Goal: Find contact information: Find contact information

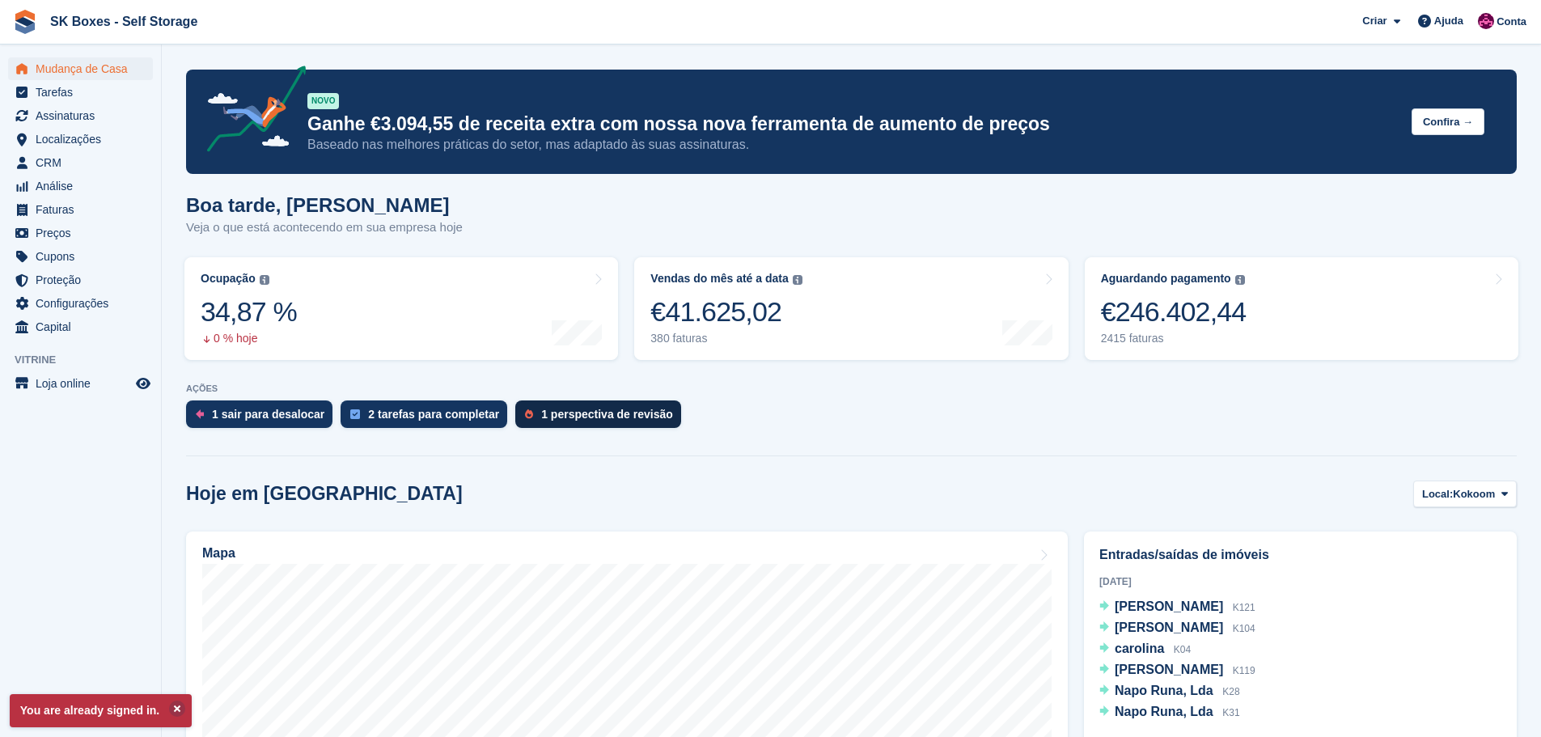
click at [552, 418] on div "1 perspectiva de revisão" at bounding box center [607, 414] width 132 height 13
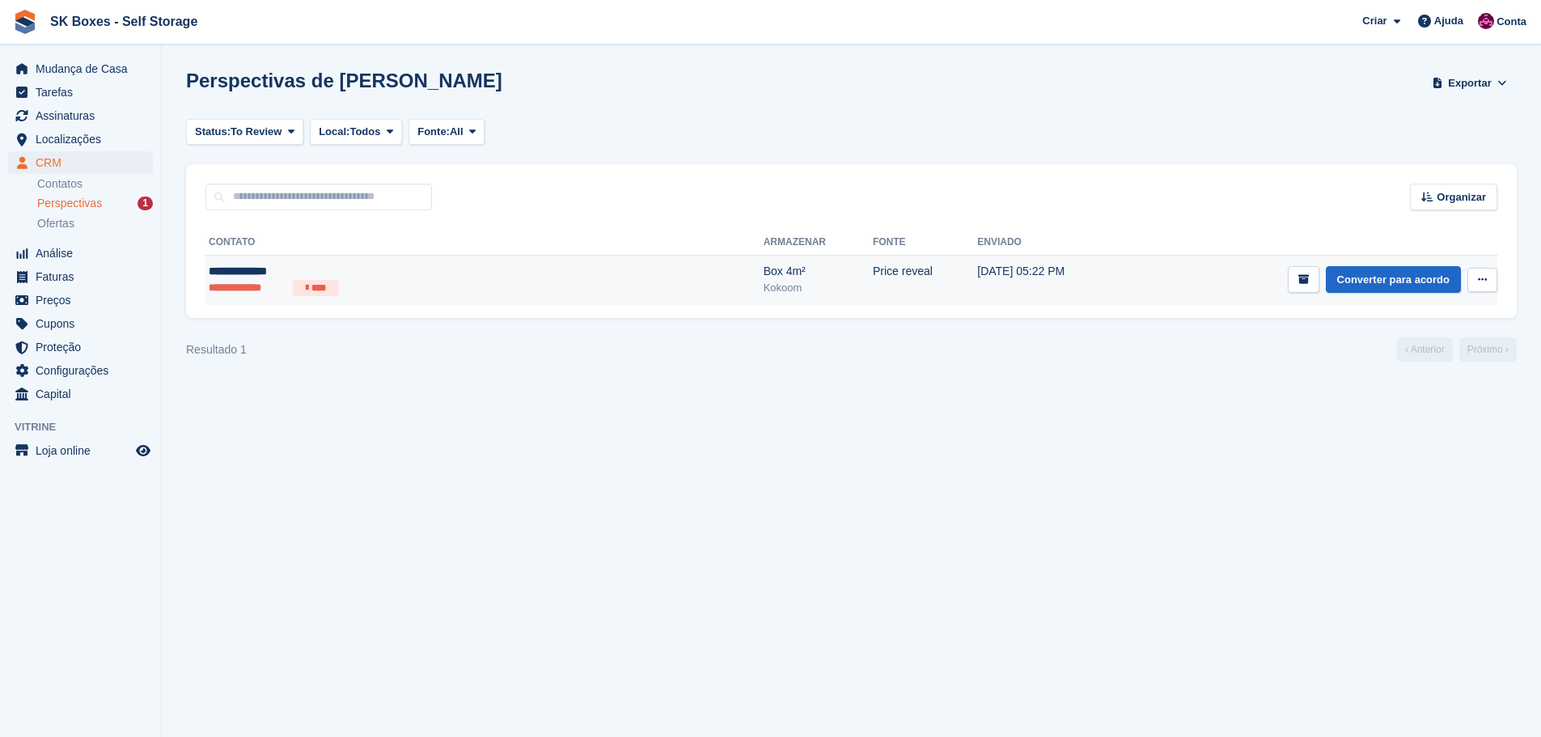
click at [434, 290] on ul "**********" at bounding box center [367, 288] width 316 height 16
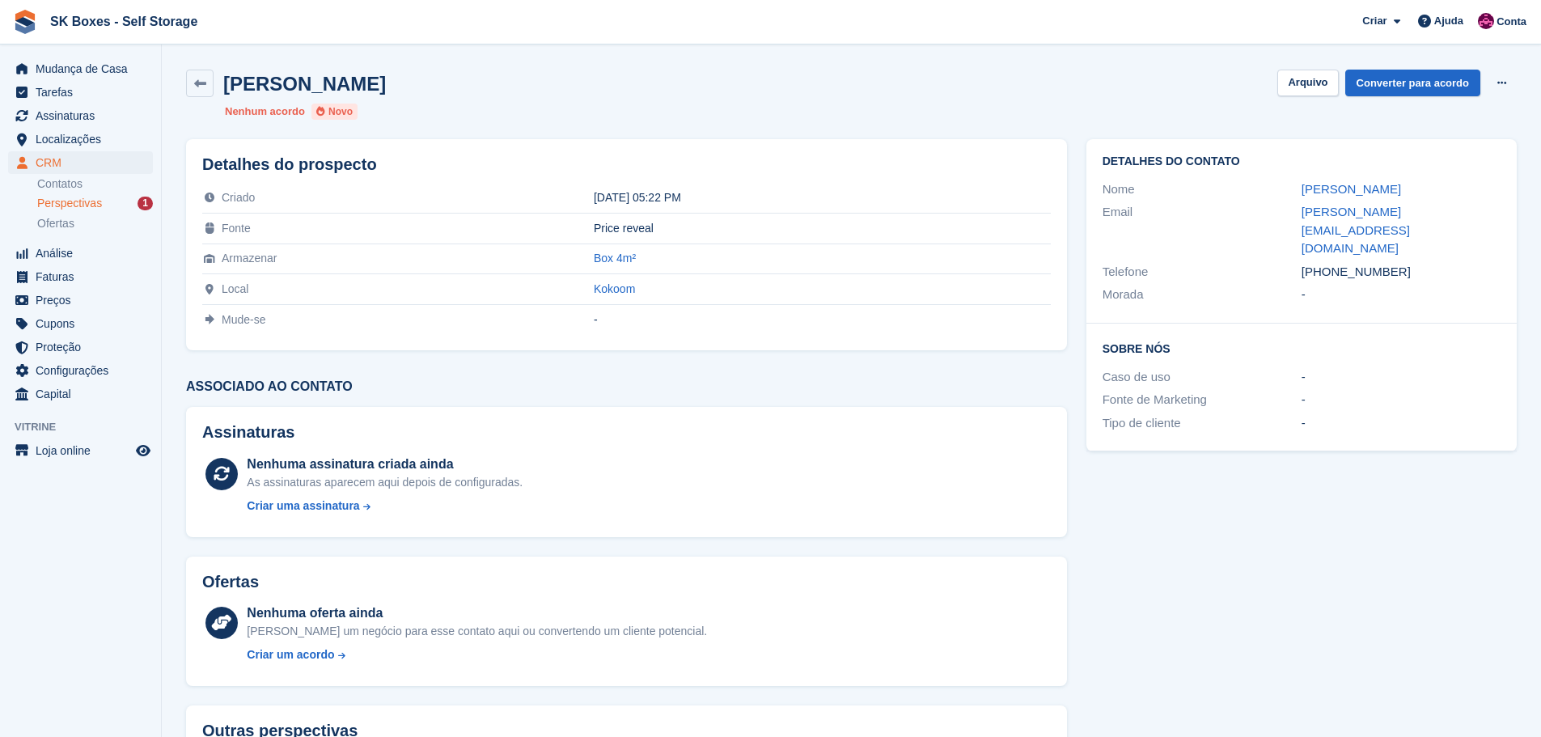
drag, startPoint x: 1311, startPoint y: 179, endPoint x: 1424, endPoint y: 176, distance: 113.3
click at [1424, 176] on div "Detalhes do contato Nome Raquel Miranda Email raquel_miranda@sapo.pt Telefone +…" at bounding box center [1302, 231] width 430 height 184
drag, startPoint x: 1421, startPoint y: 231, endPoint x: 1331, endPoint y: 233, distance: 89.8
click at [1331, 263] on div "+351917479524" at bounding box center [1401, 272] width 199 height 19
copy div "917479524"
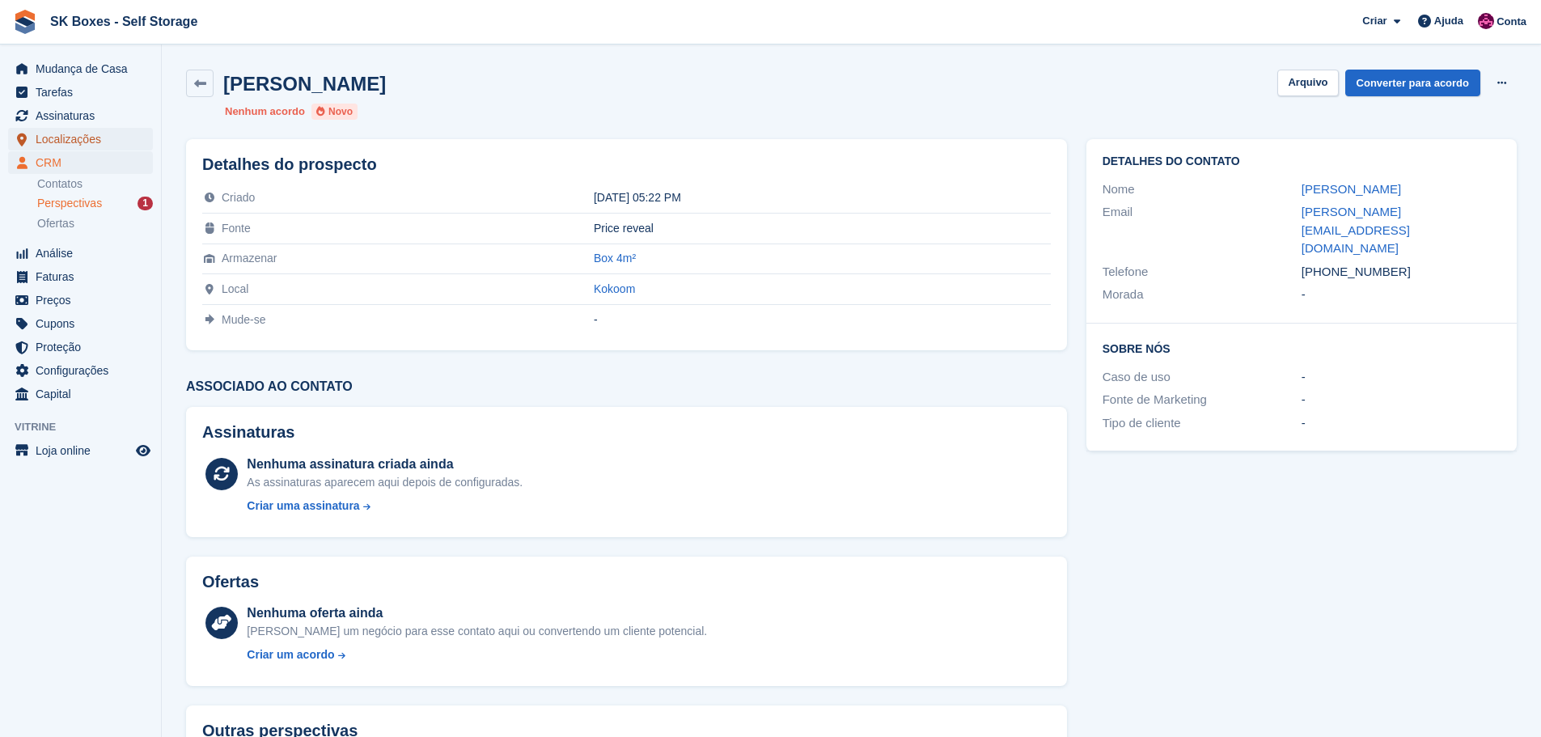
click at [77, 144] on span "Localizações" at bounding box center [84, 139] width 97 height 23
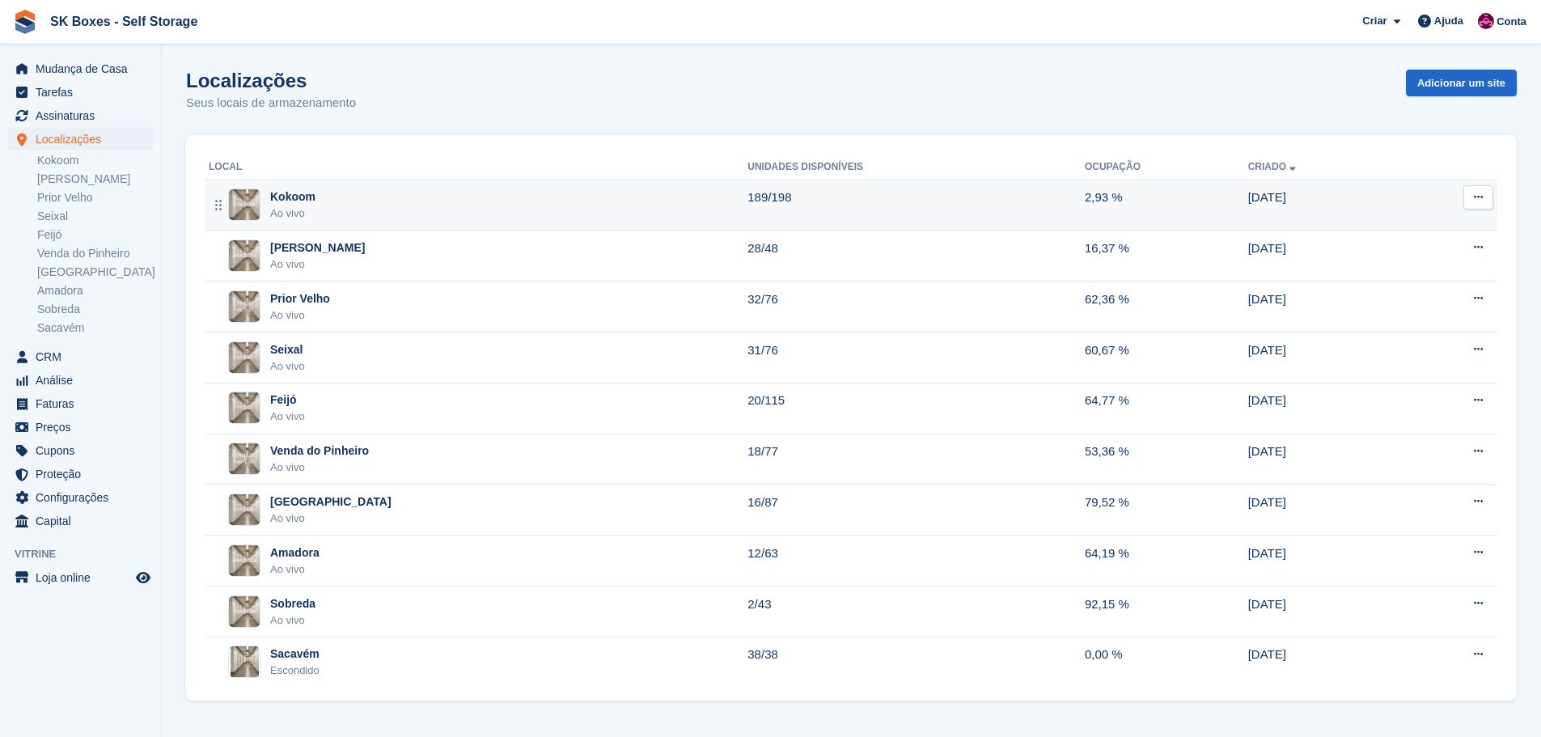
click at [310, 202] on div "Kokoom" at bounding box center [292, 197] width 45 height 17
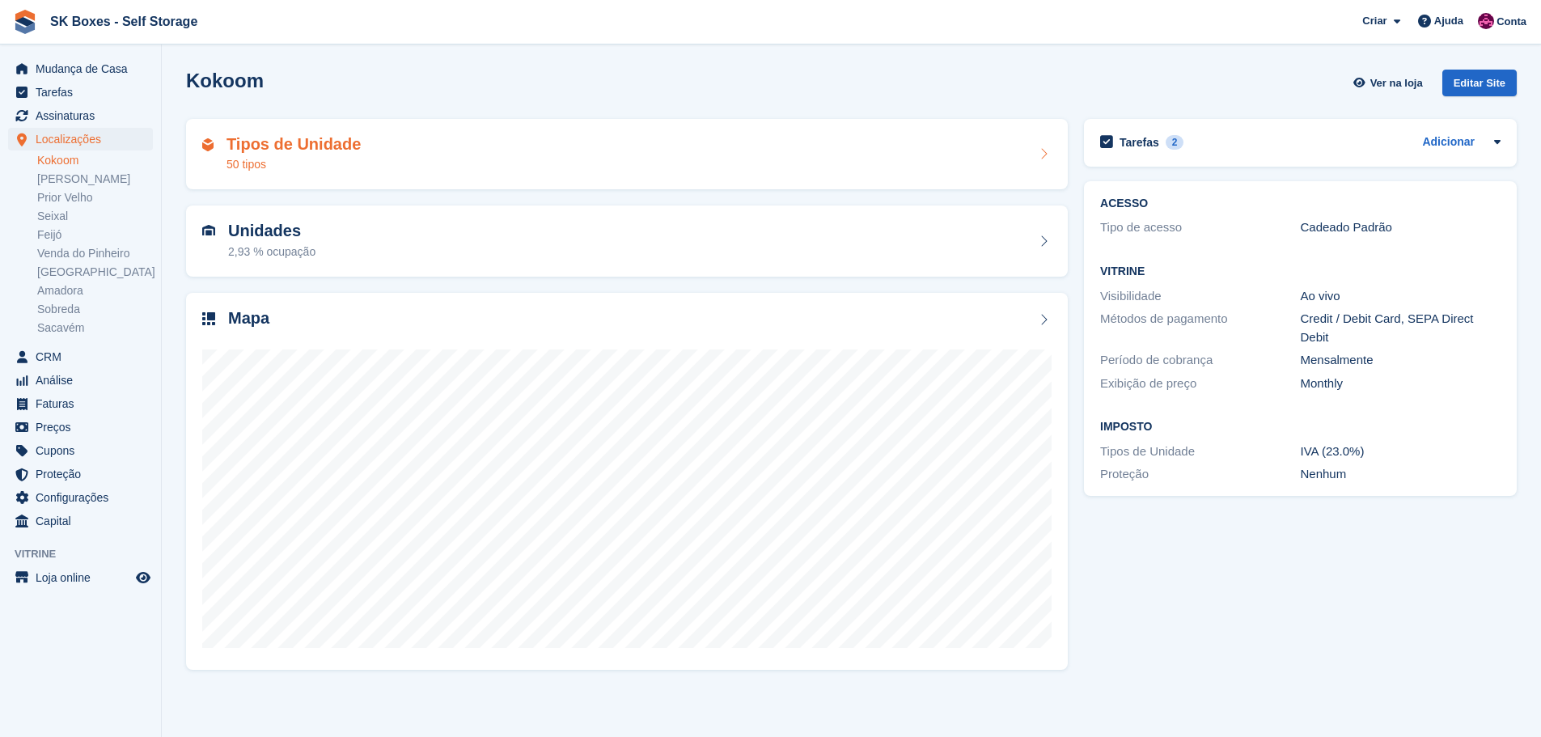
click at [364, 143] on div "Tipos de Unidade 50 tipos" at bounding box center [627, 154] width 850 height 39
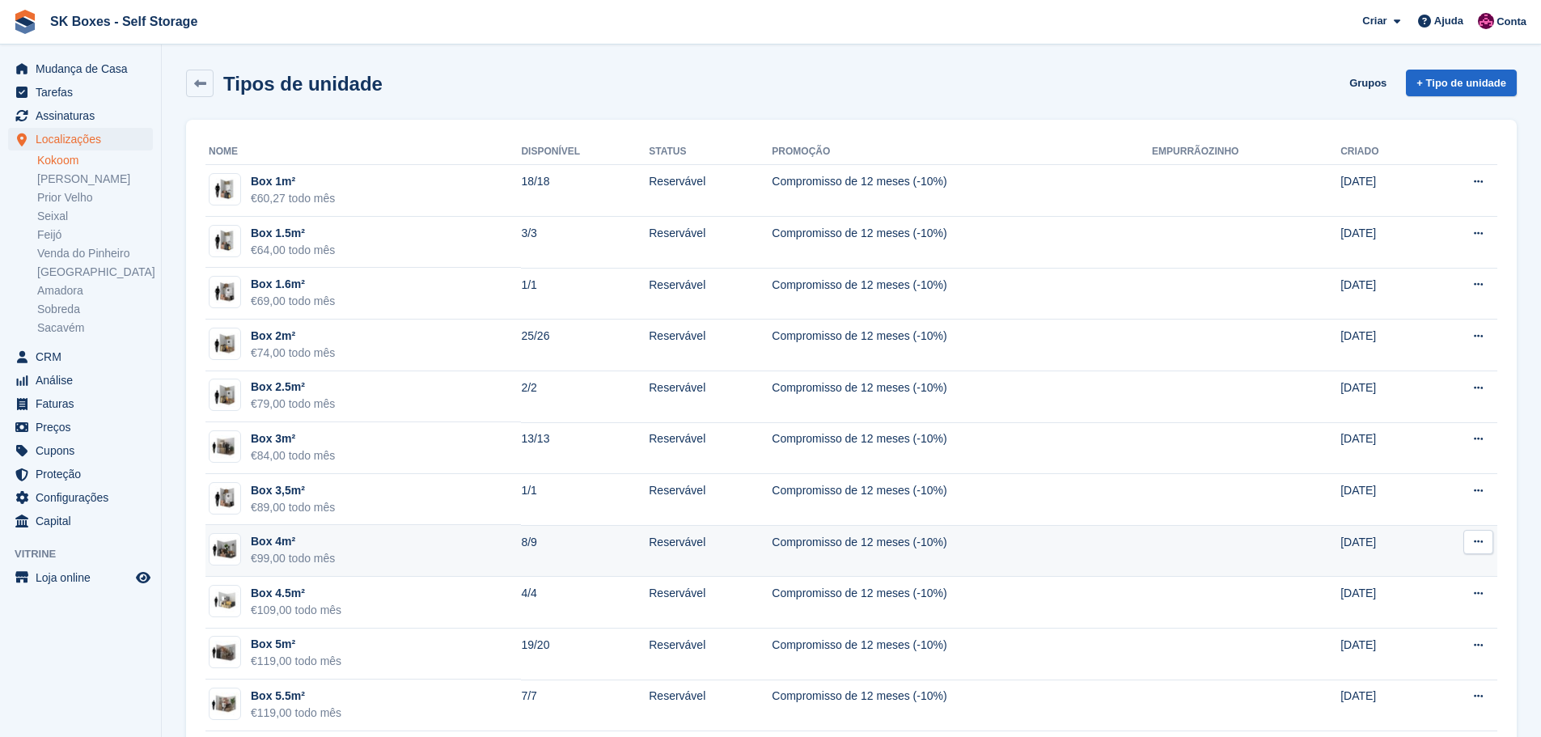
scroll to position [81, 0]
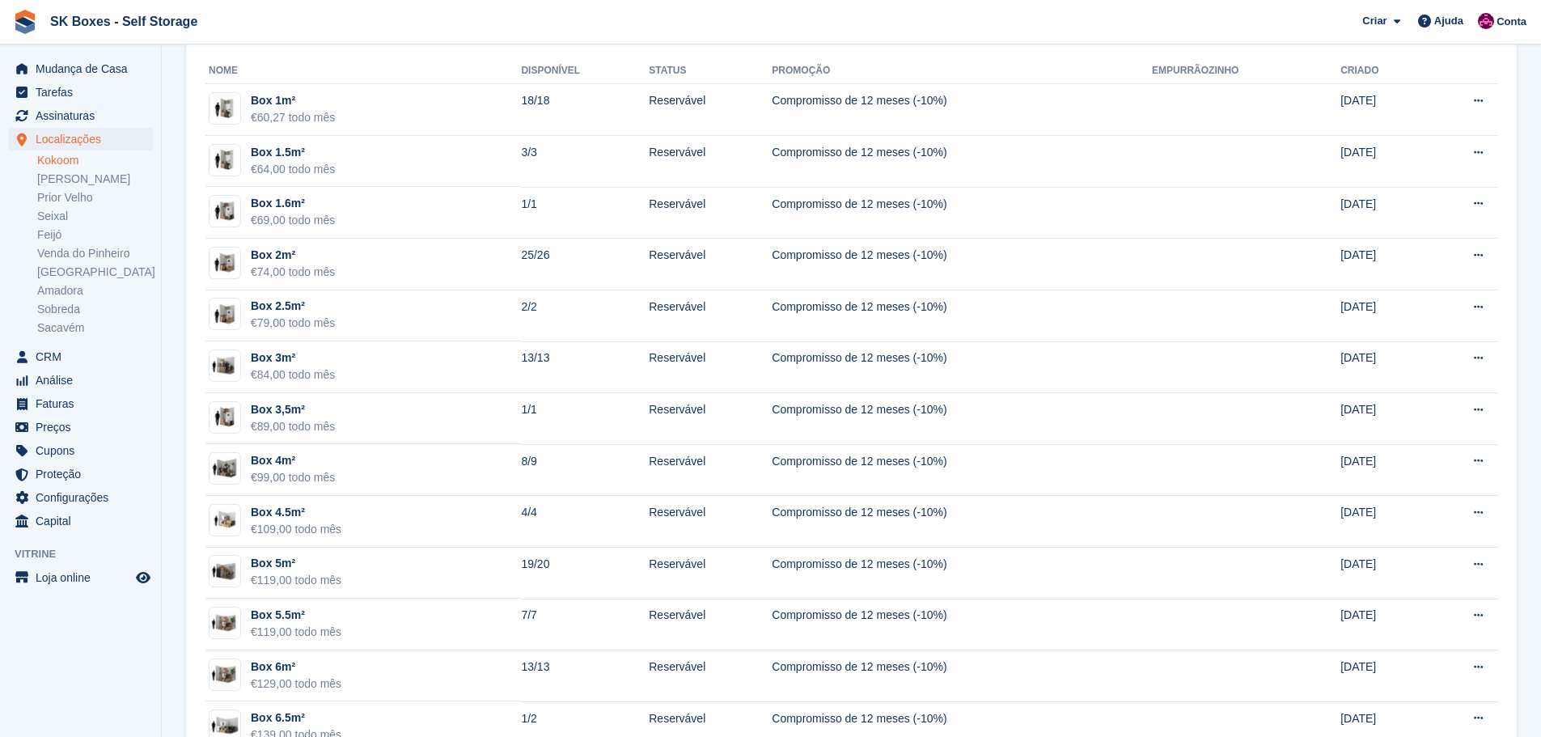
click at [65, 156] on link "Kokoom" at bounding box center [95, 160] width 116 height 15
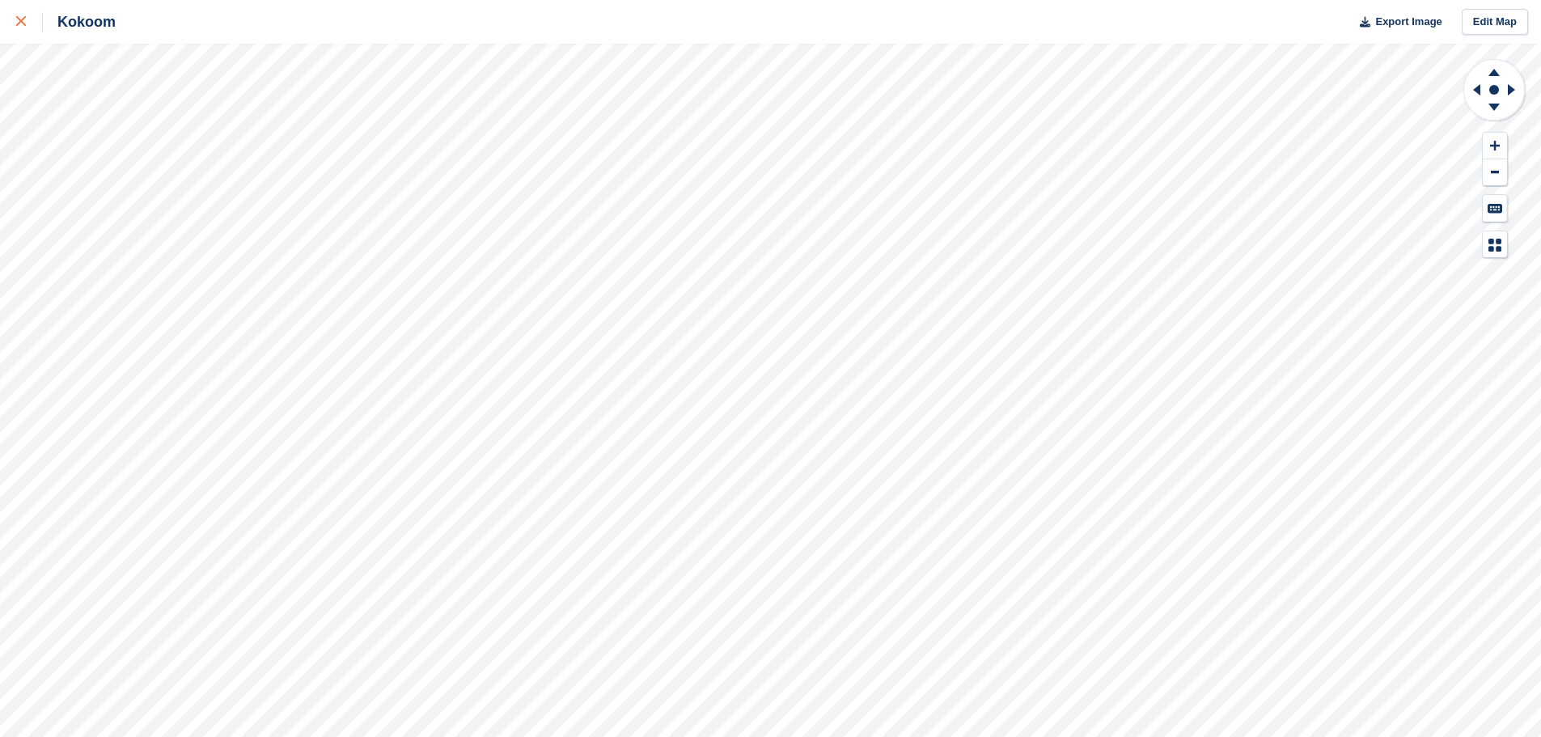
click at [17, 23] on icon at bounding box center [21, 21] width 10 height 10
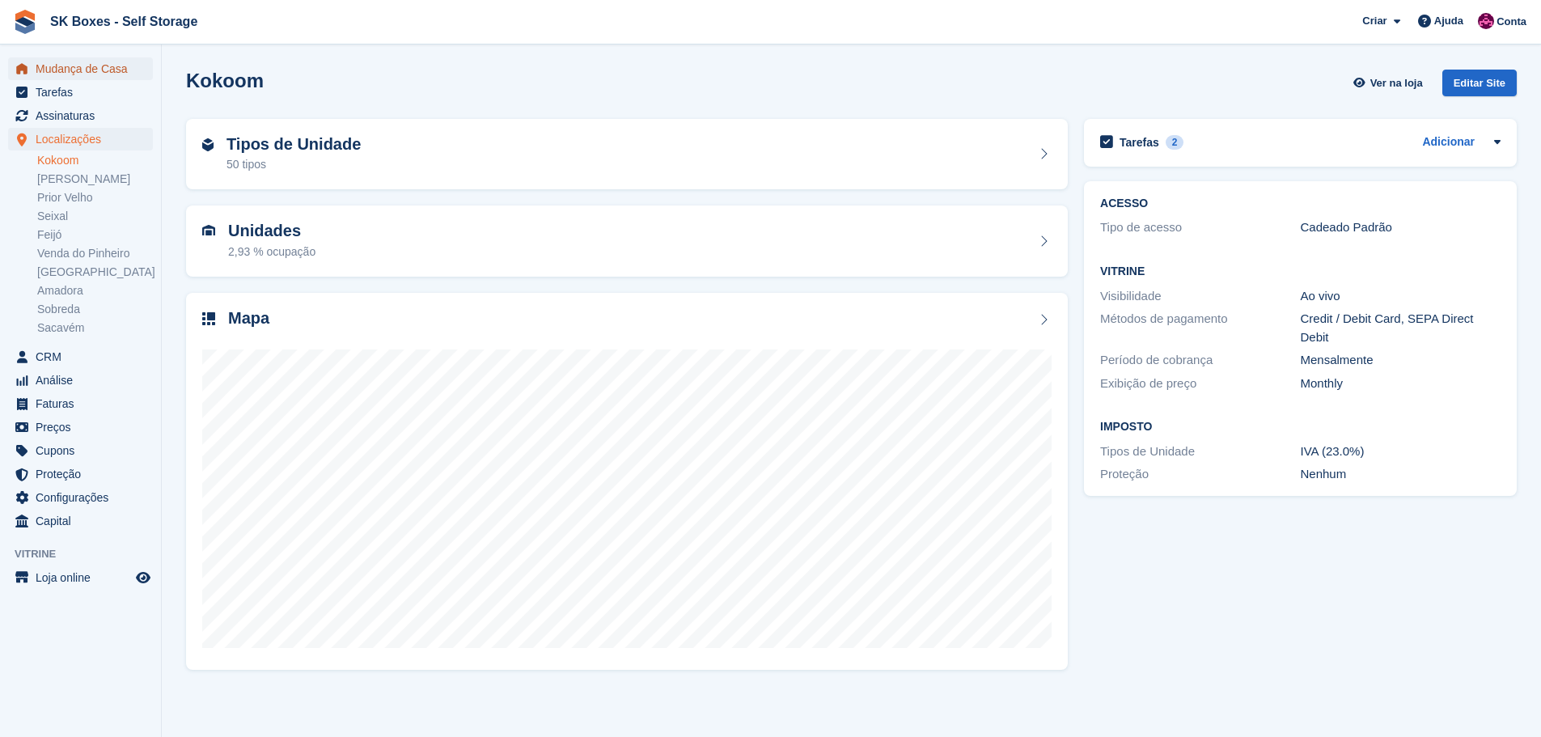
click at [117, 61] on span "Mudança de Casa" at bounding box center [84, 68] width 97 height 23
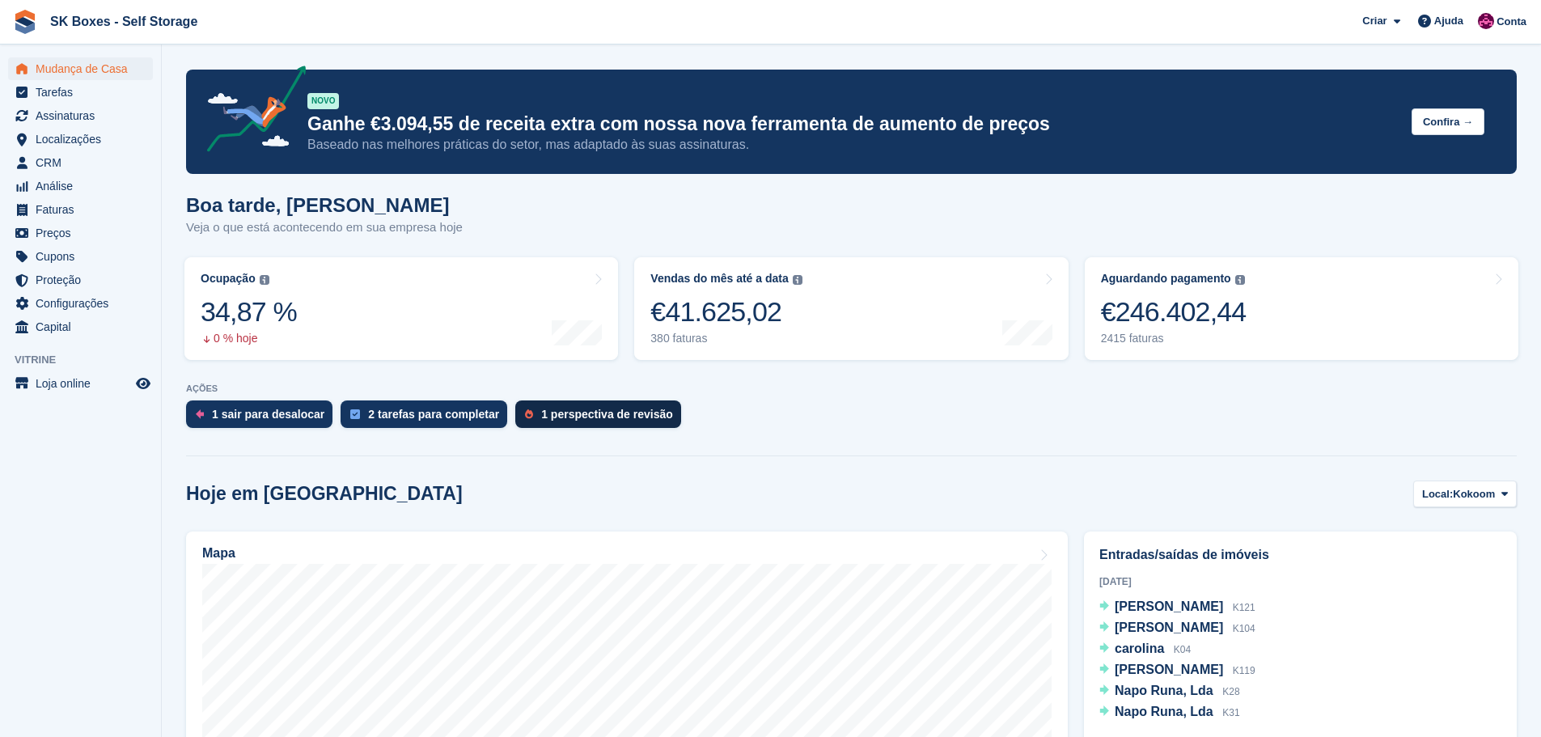
click at [541, 413] on div "1 perspectiva de revisão" at bounding box center [607, 414] width 132 height 13
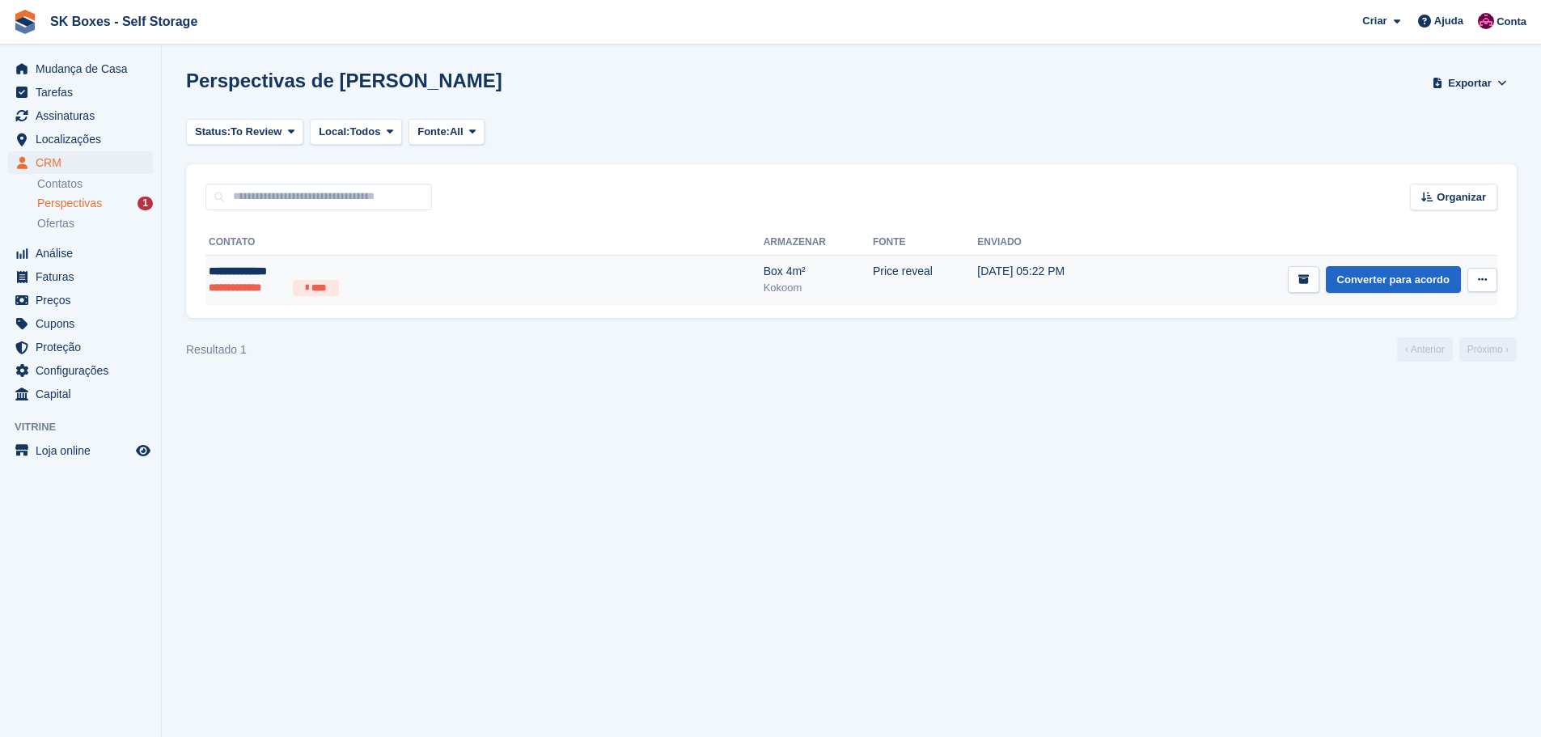
click at [873, 291] on td "Price reveal" at bounding box center [925, 280] width 104 height 50
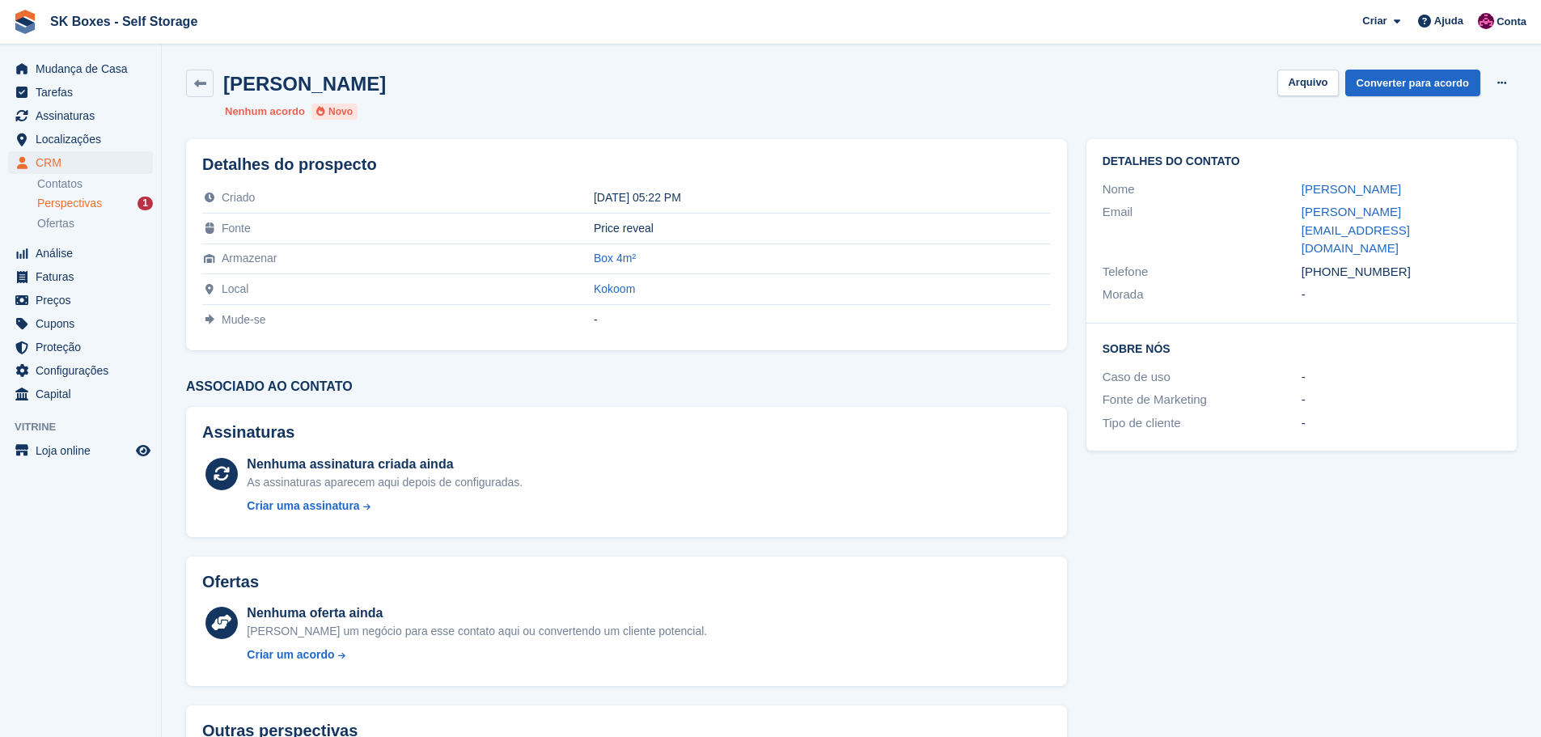
drag, startPoint x: 1310, startPoint y: 189, endPoint x: 1426, endPoint y: 198, distance: 116.9
click at [1426, 198] on div "Nome Raquel Miranda" at bounding box center [1302, 189] width 398 height 23
copy div "Raquel Miranda"
drag, startPoint x: 1401, startPoint y: 236, endPoint x: 1307, endPoint y: 280, distance: 104.3
click at [1330, 263] on div "+351917479524" at bounding box center [1401, 272] width 199 height 19
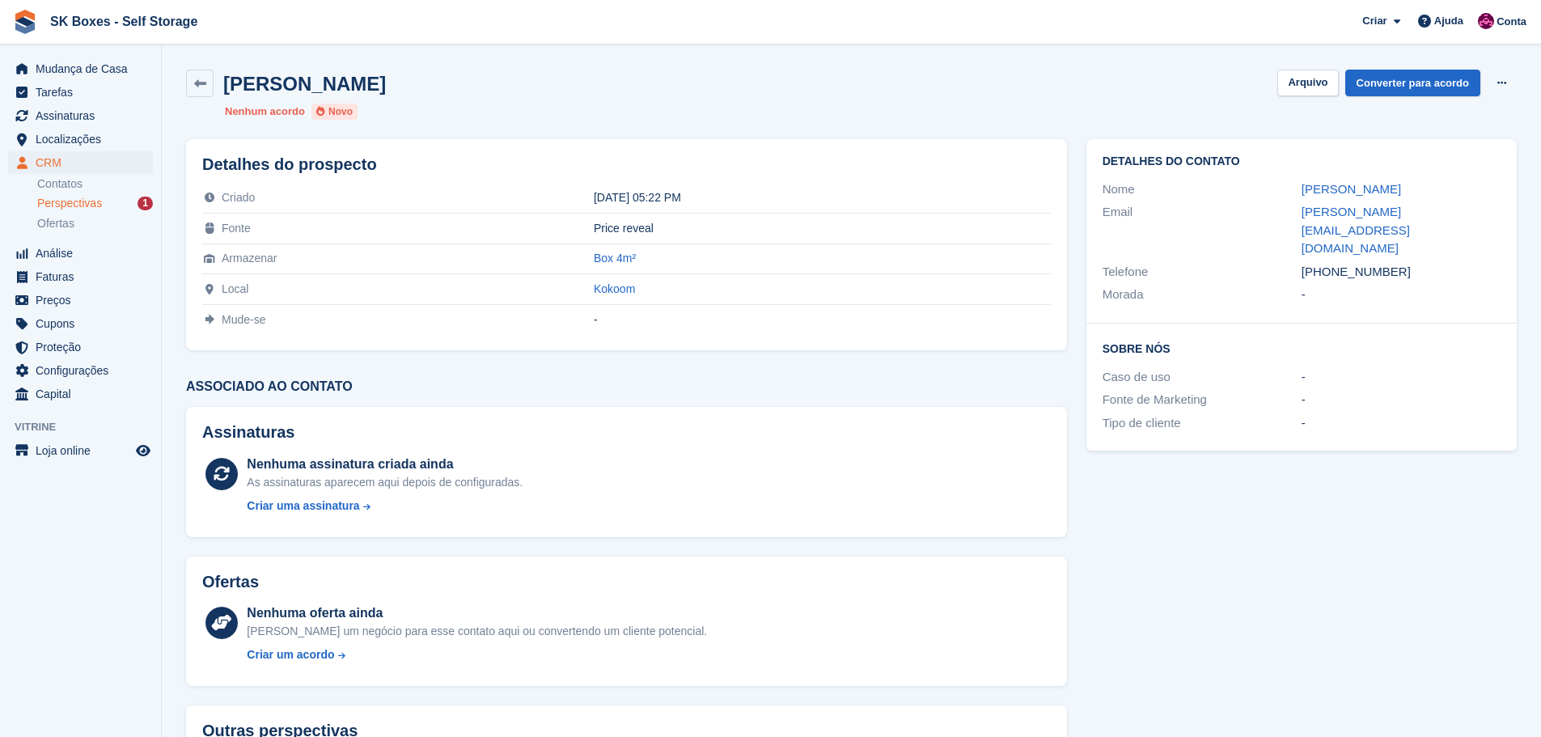
copy div "917479524"
drag, startPoint x: 1293, startPoint y: 210, endPoint x: 1472, endPoint y: 215, distance: 178.9
click at [1472, 215] on div "Email raquel_miranda@sapo.pt" at bounding box center [1302, 231] width 398 height 60
copy div "raquel_miranda@sapo.pt"
click at [1298, 91] on button "Arquivo" at bounding box center [1308, 83] width 61 height 27
